Goal: Transaction & Acquisition: Register for event/course

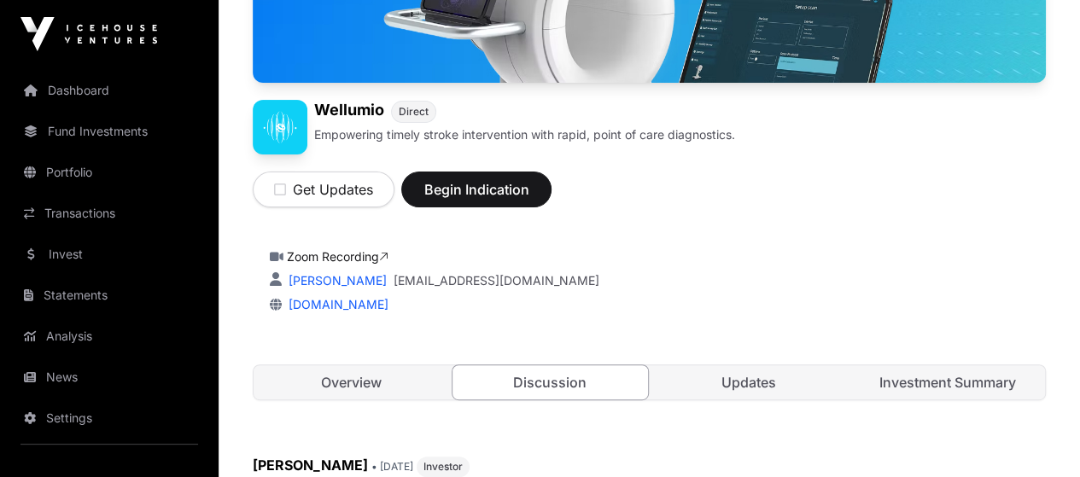
scroll to position [512, 0]
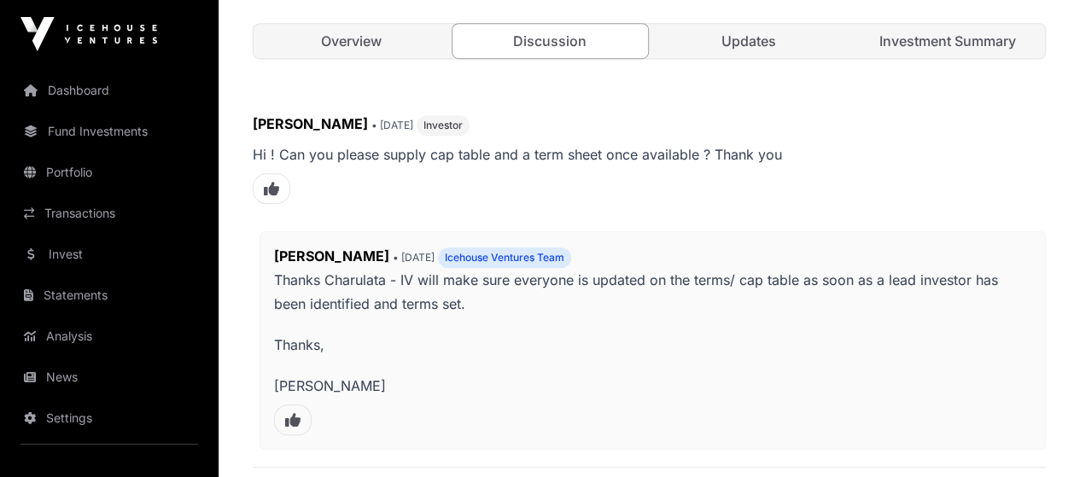
click at [942, 58] on link "Investment Summary" at bounding box center [946, 41] width 195 height 34
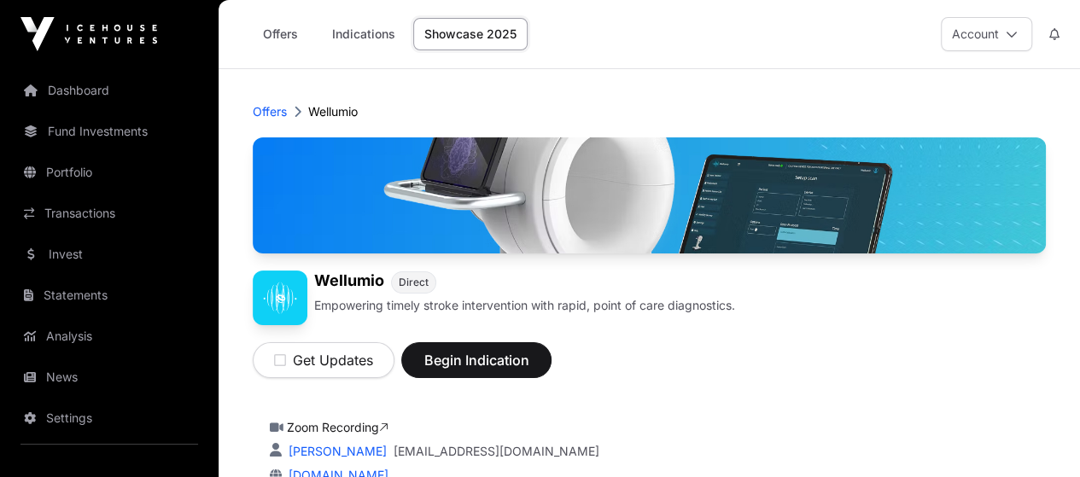
scroll to position [427, 0]
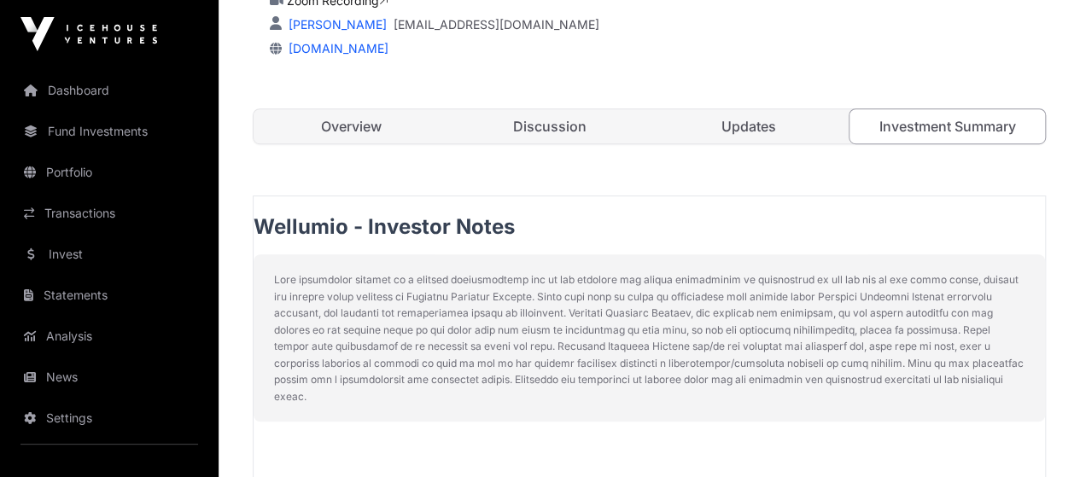
click at [763, 143] on link "Updates" at bounding box center [748, 126] width 195 height 34
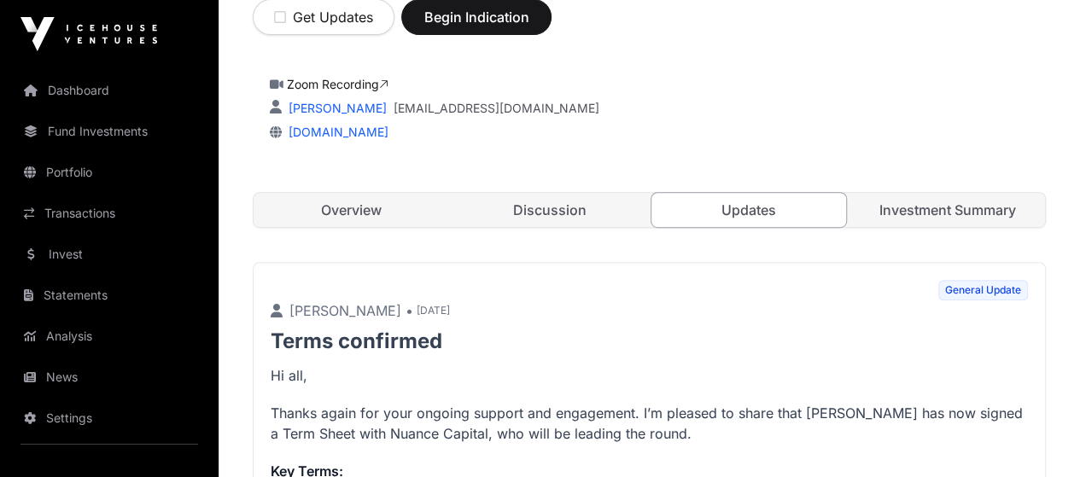
scroll to position [341, 0]
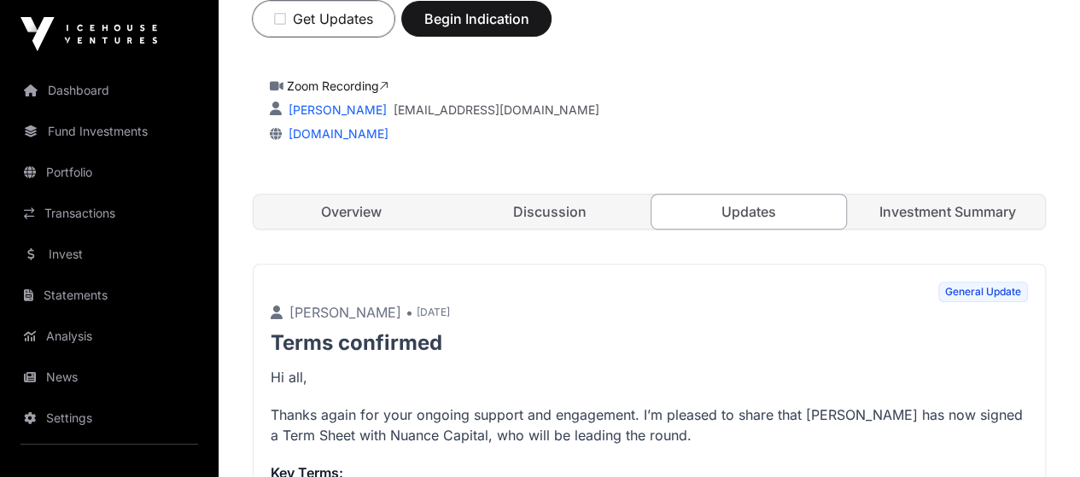
click at [394, 37] on button "Get Updates" at bounding box center [324, 19] width 142 height 36
click at [524, 29] on span "Begin Indication" at bounding box center [471, 19] width 108 height 20
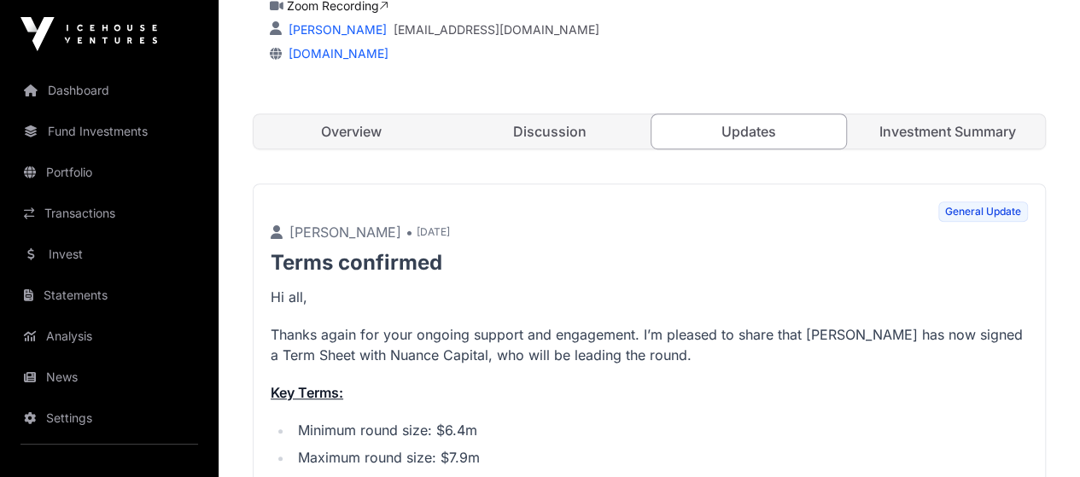
scroll to position [625, 0]
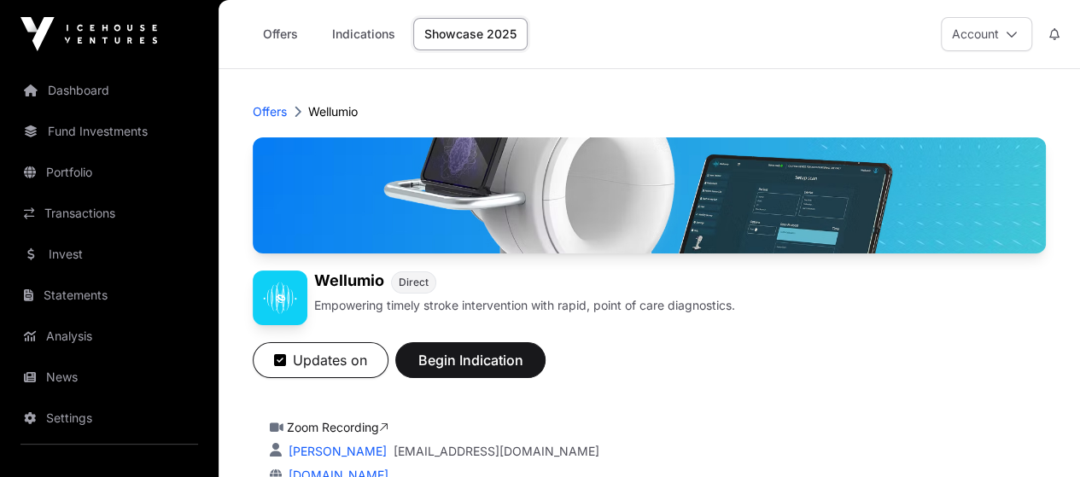
scroll to position [85, 0]
